Goal: Find specific page/section: Find specific page/section

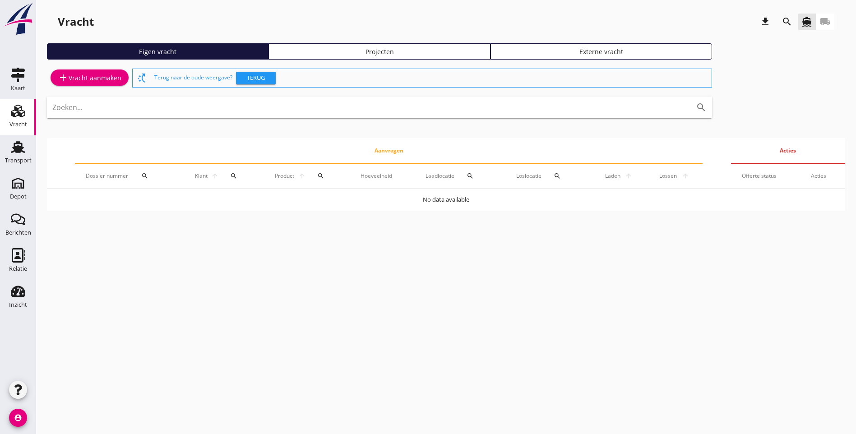
click at [27, 147] on div "Transport" at bounding box center [18, 147] width 22 height 14
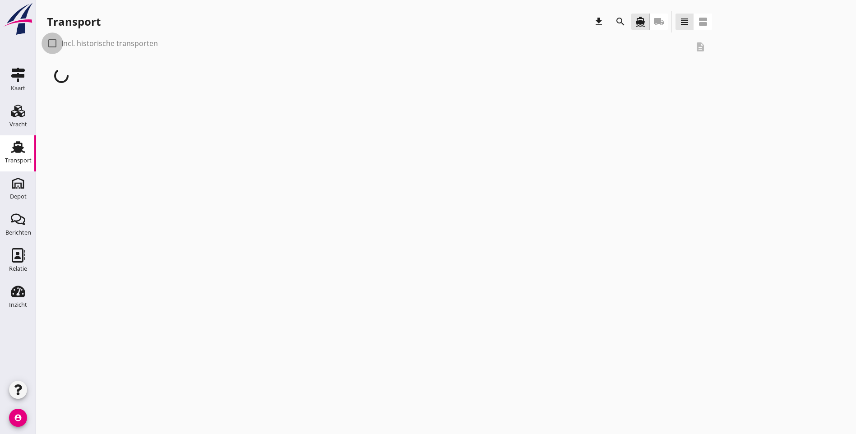
click at [51, 44] on div at bounding box center [52, 43] width 15 height 15
checkbox input "true"
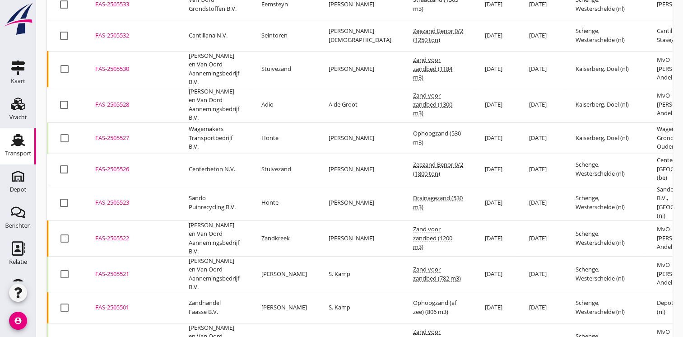
scroll to position [226, 0]
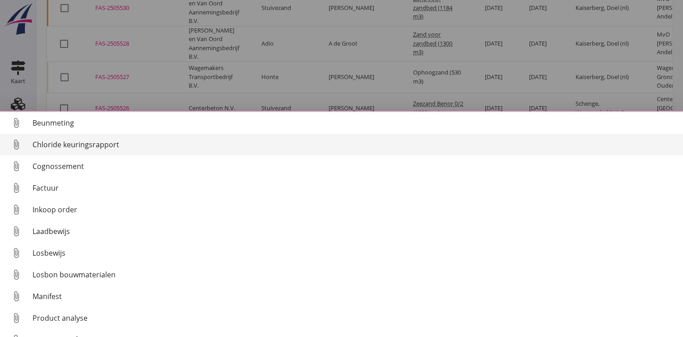
click at [80, 148] on div "Chloride keuringsrapport" at bounding box center [353, 144] width 643 height 11
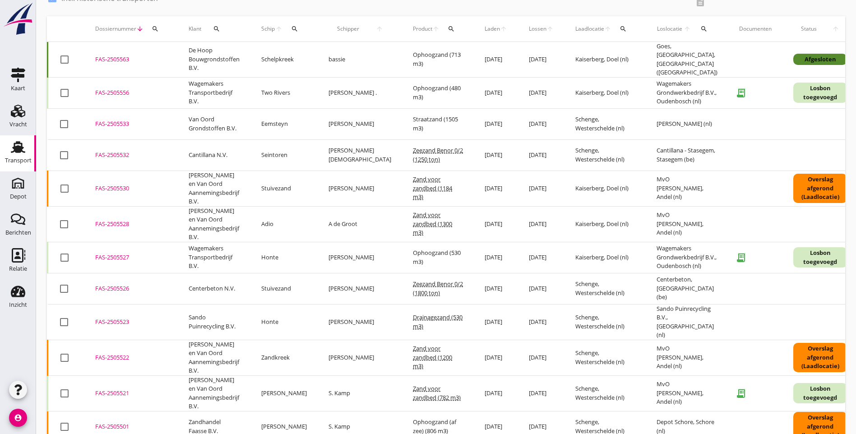
scroll to position [0, 0]
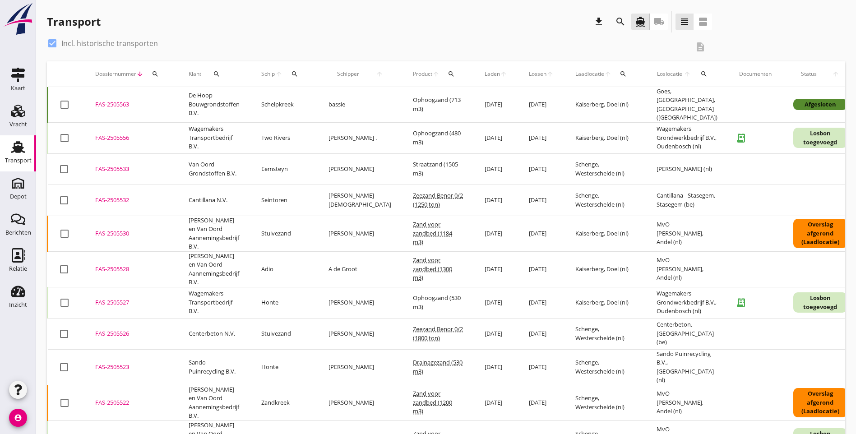
click at [448, 72] on icon "search" at bounding box center [451, 73] width 7 height 7
click at [430, 98] on input "Zoeken op product..." at bounding box center [462, 100] width 94 height 14
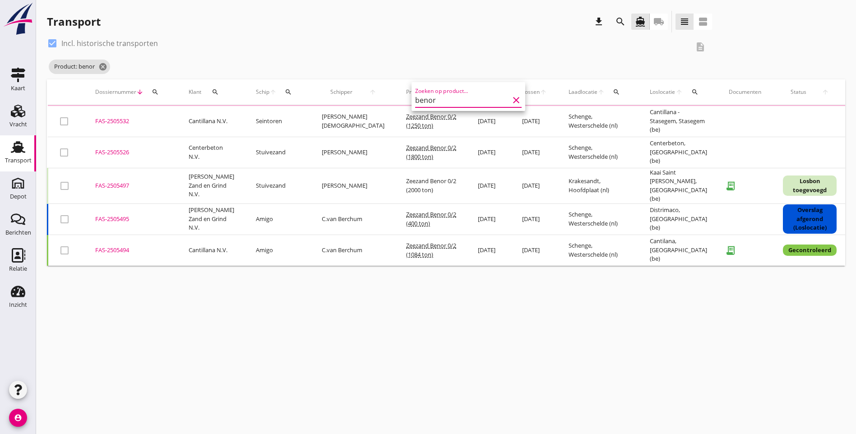
type input "benor"
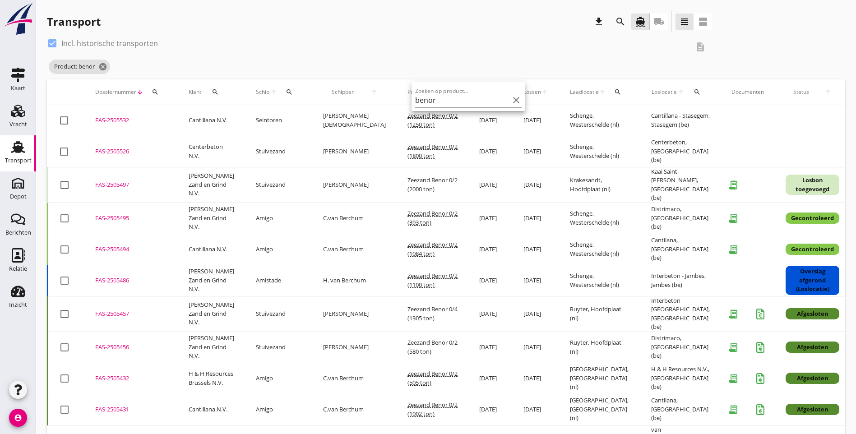
drag, startPoint x: 563, startPoint y: 49, endPoint x: 568, endPoint y: 49, distance: 5.0
click at [567, 49] on div "check_box Incl. historische transporten description Product: benor cancel" at bounding box center [446, 57] width 798 height 43
click at [102, 67] on icon "cancel" at bounding box center [102, 66] width 9 height 9
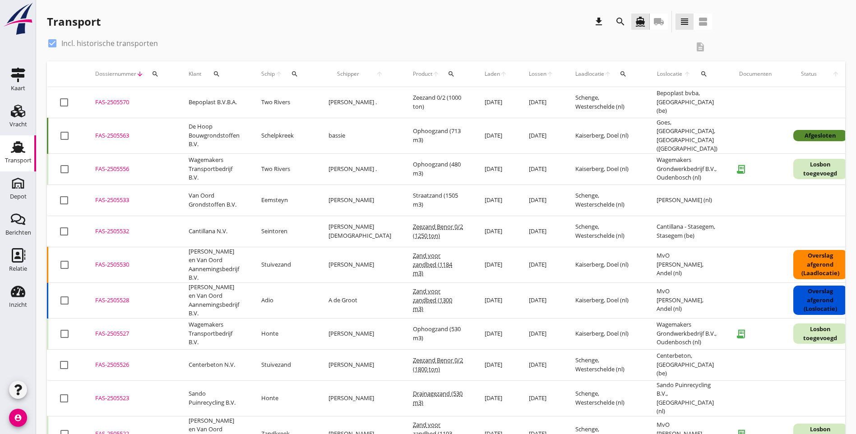
click at [289, 38] on div "check_box Incl. historische transporten" at bounding box center [368, 43] width 642 height 14
